Goal: Transaction & Acquisition: Purchase product/service

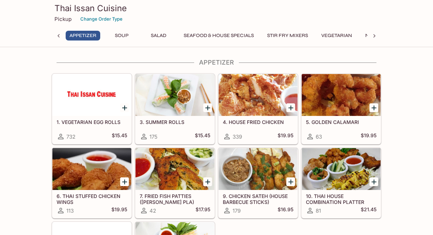
click at [207, 110] on icon "Add 3. SUMMER ROLLS" at bounding box center [207, 107] width 5 height 5
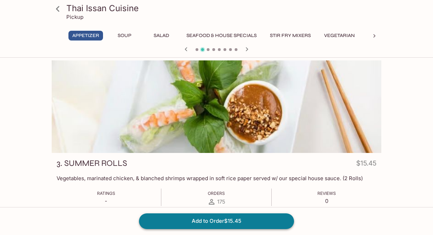
click at [228, 223] on button "Add to Order $15.45" at bounding box center [216, 220] width 155 height 15
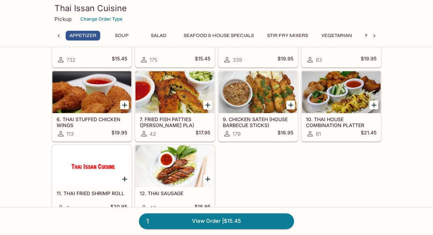
scroll to position [74, 0]
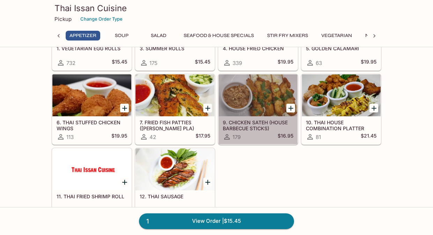
click at [255, 90] on div at bounding box center [258, 95] width 79 height 42
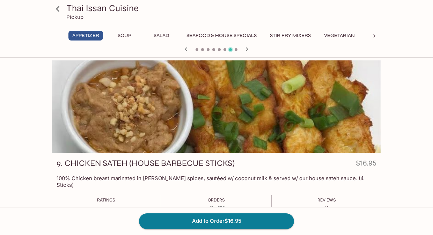
click at [59, 10] on icon at bounding box center [58, 9] width 12 height 12
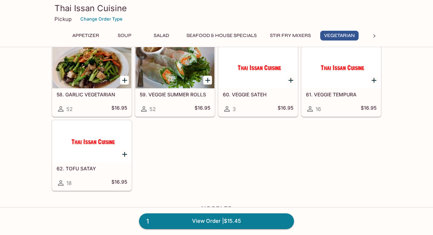
scroll to position [1037, 0]
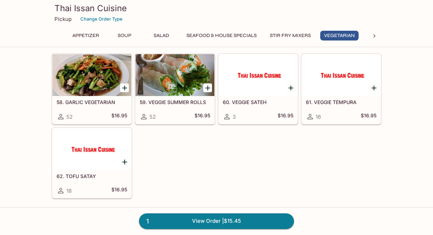
click at [90, 160] on div at bounding box center [91, 149] width 79 height 42
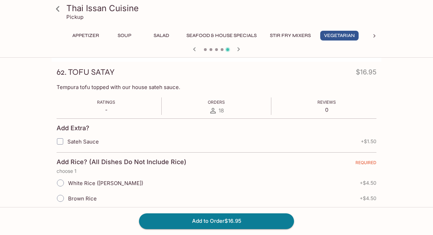
scroll to position [97, 0]
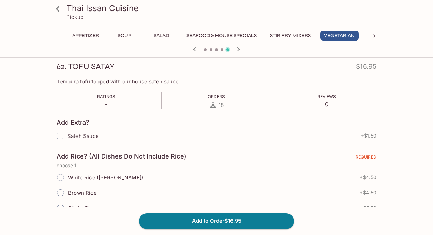
click at [61, 137] on input "Sateh Sauce" at bounding box center [60, 136] width 14 height 14
checkbox input "true"
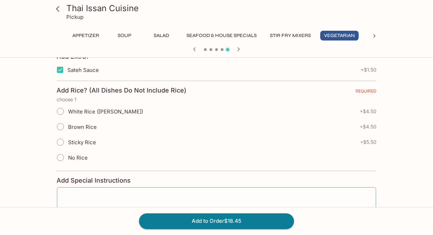
scroll to position [163, 0]
click at [62, 158] on input "No Rice" at bounding box center [60, 157] width 15 height 15
radio input "true"
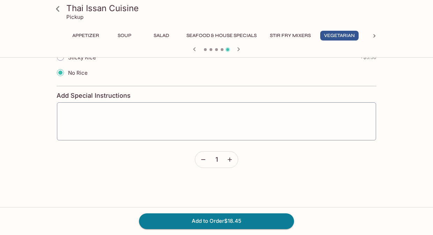
scroll to position [287, 0]
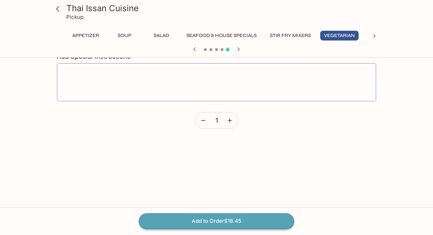
click at [213, 224] on button "Add to Order $18.45" at bounding box center [216, 220] width 155 height 15
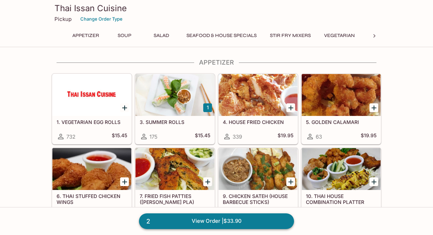
click at [211, 227] on link "2 View Order | $33.90" at bounding box center [216, 220] width 155 height 15
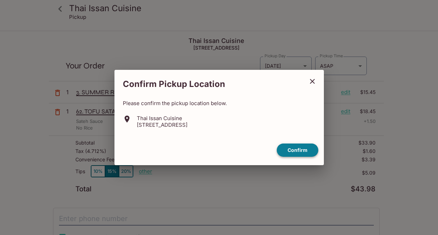
click at [296, 150] on button "Confirm" at bounding box center [298, 150] width 42 height 14
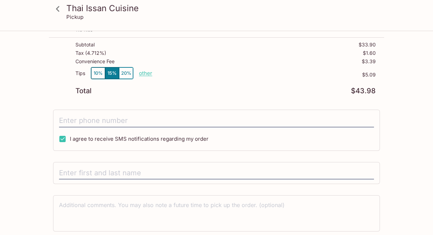
scroll to position [114, 0]
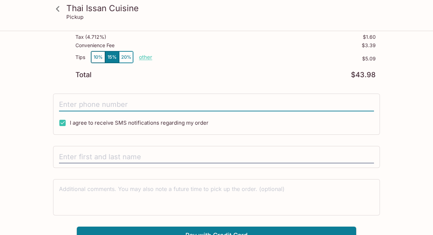
click at [92, 108] on input "tel" at bounding box center [216, 104] width 315 height 13
type input "[PHONE_NUMBER]"
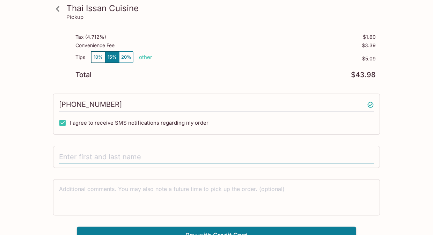
click at [110, 158] on input "text" at bounding box center [216, 156] width 315 height 13
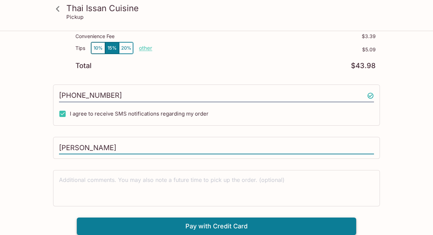
type input "[PERSON_NAME]"
click at [222, 228] on button "Pay with Credit Card" at bounding box center [216, 225] width 279 height 17
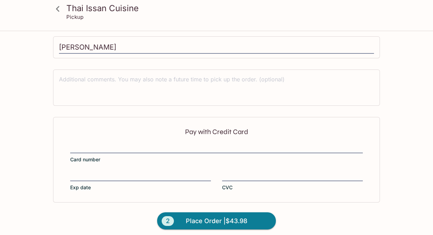
scroll to position [228, 0]
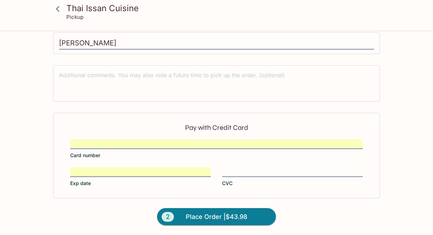
click at [194, 203] on div "2 Place Order | $43.98" at bounding box center [216, 216] width 138 height 37
click at [221, 220] on span "Place Order | $43.98" at bounding box center [216, 216] width 61 height 11
